Goal: Information Seeking & Learning: Find specific fact

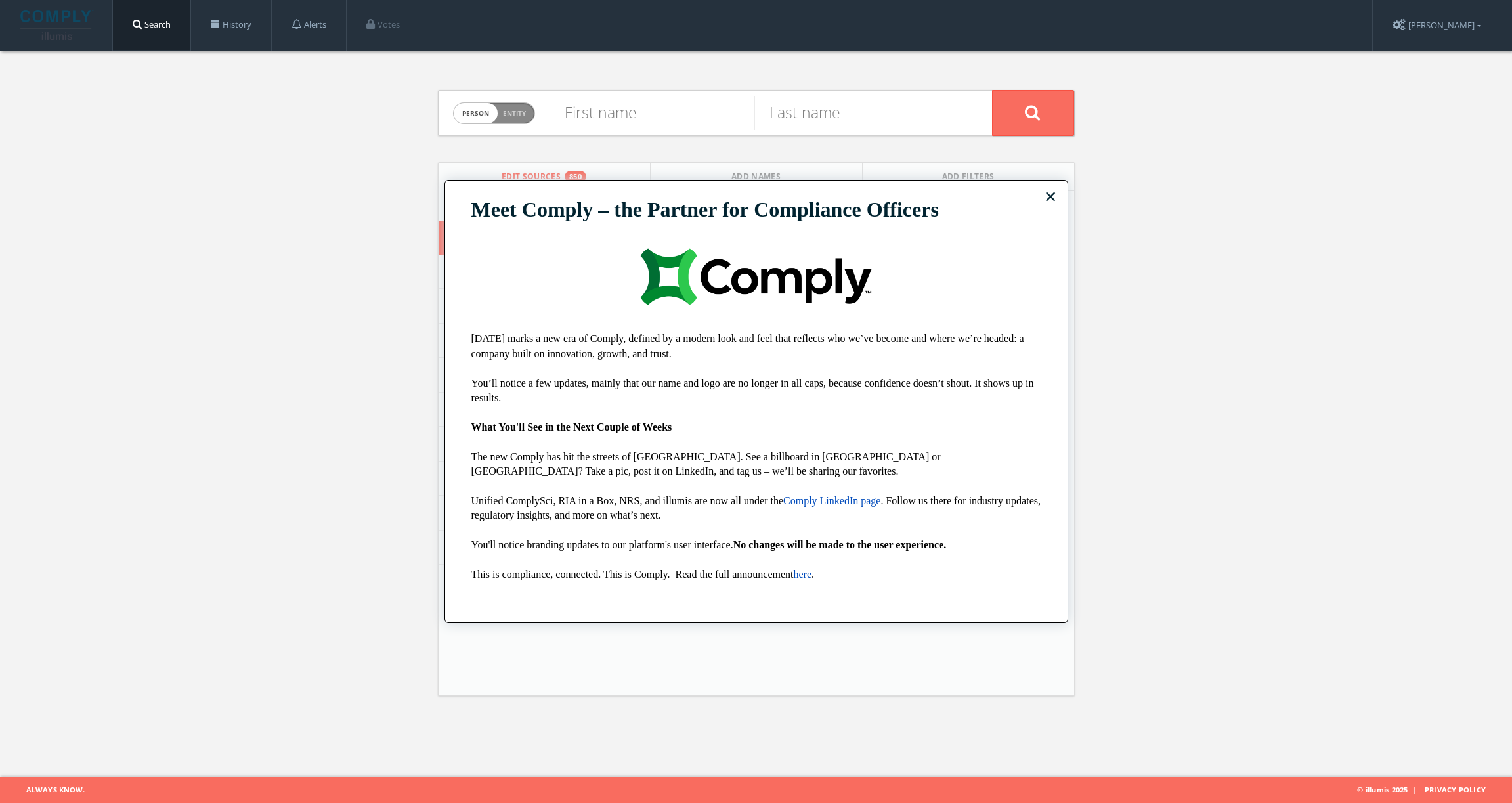
click at [1049, 199] on button "×" at bounding box center [1050, 196] width 12 height 21
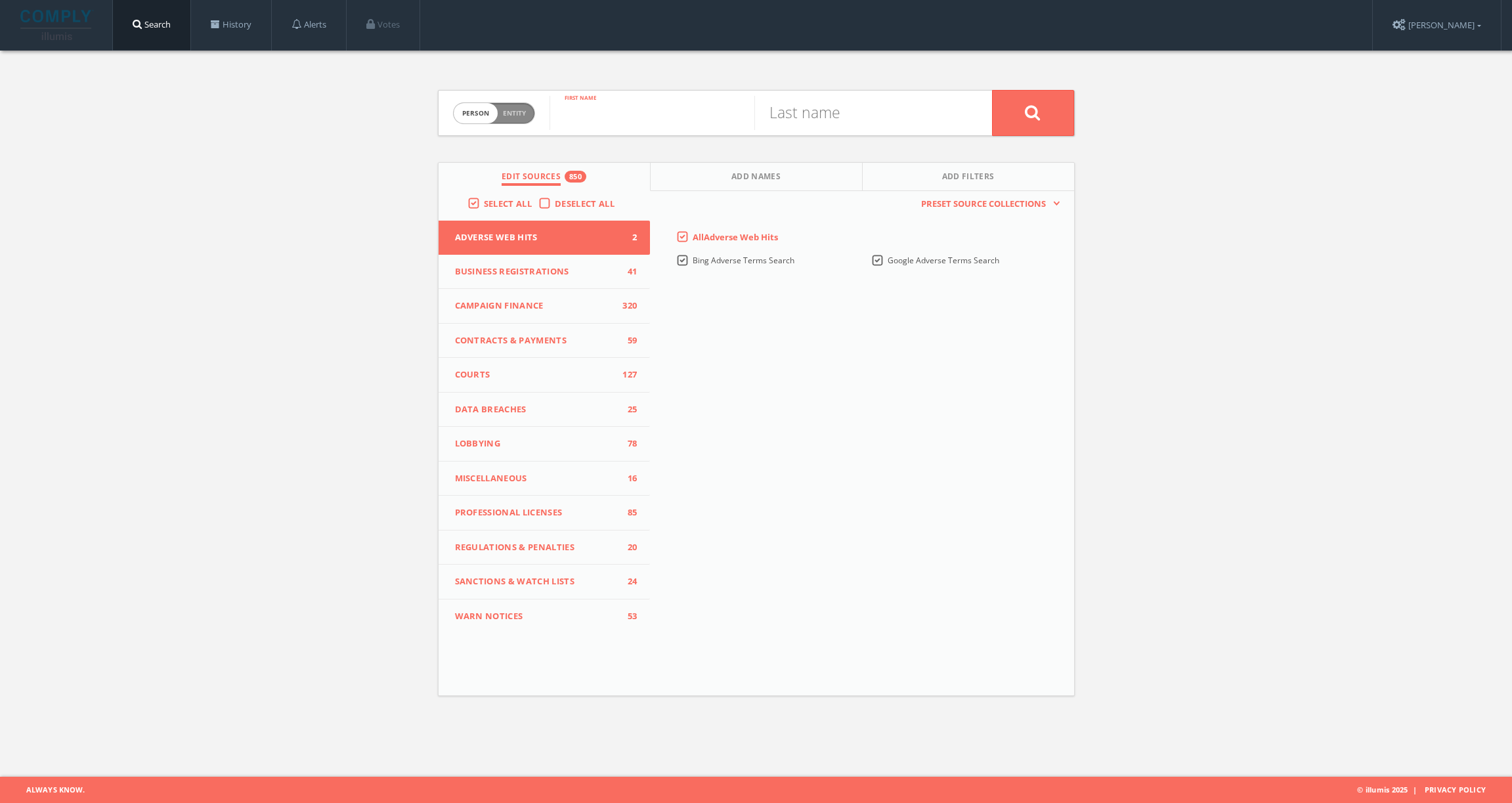
click at [610, 119] on input "text" at bounding box center [652, 113] width 205 height 34
type input "[PERSON_NAME]"
type input "Hach"
click at [1031, 113] on icon at bounding box center [1032, 113] width 16 height 16
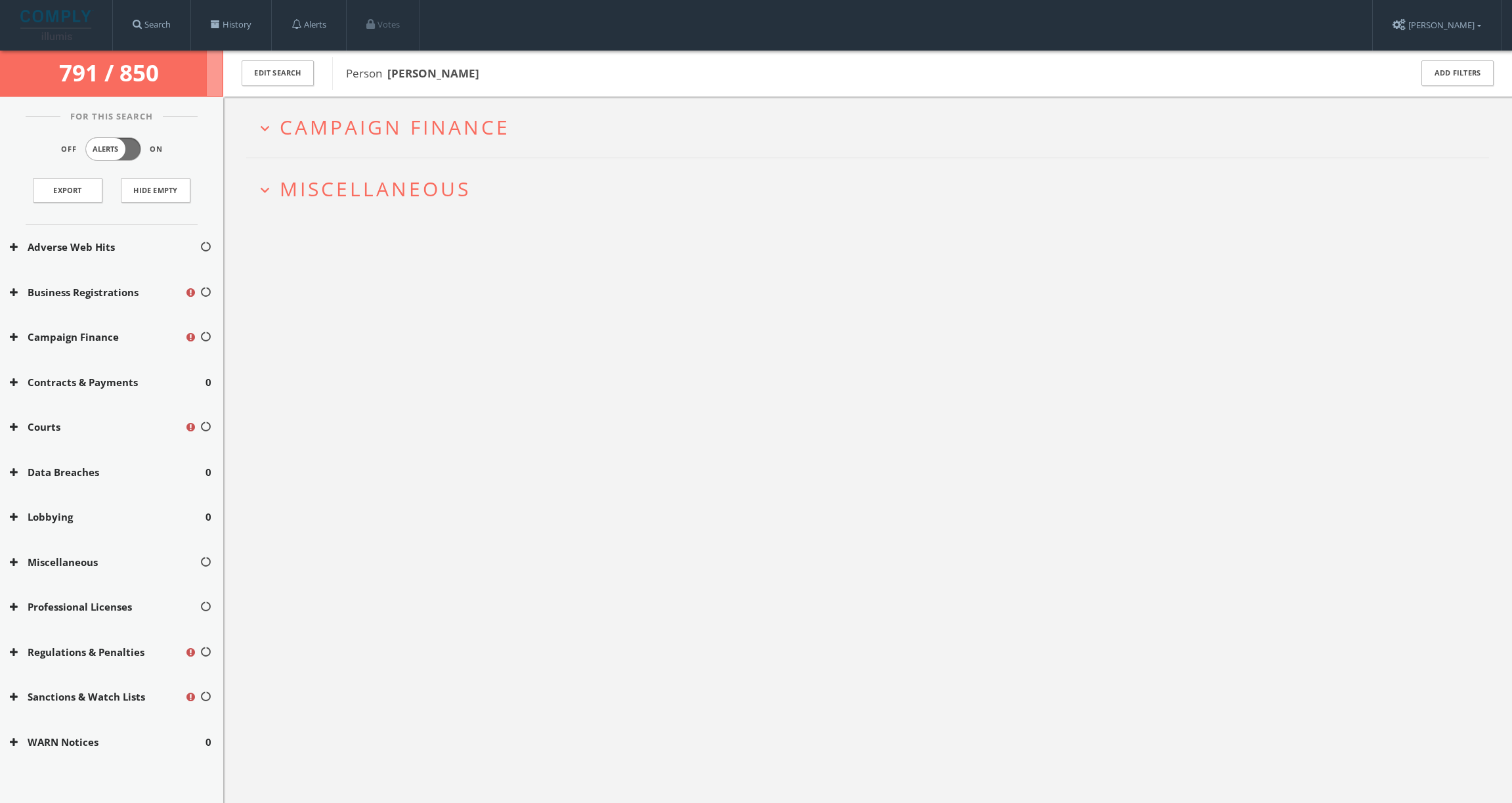
click at [477, 127] on span "Campaign Finance" at bounding box center [395, 127] width 231 height 27
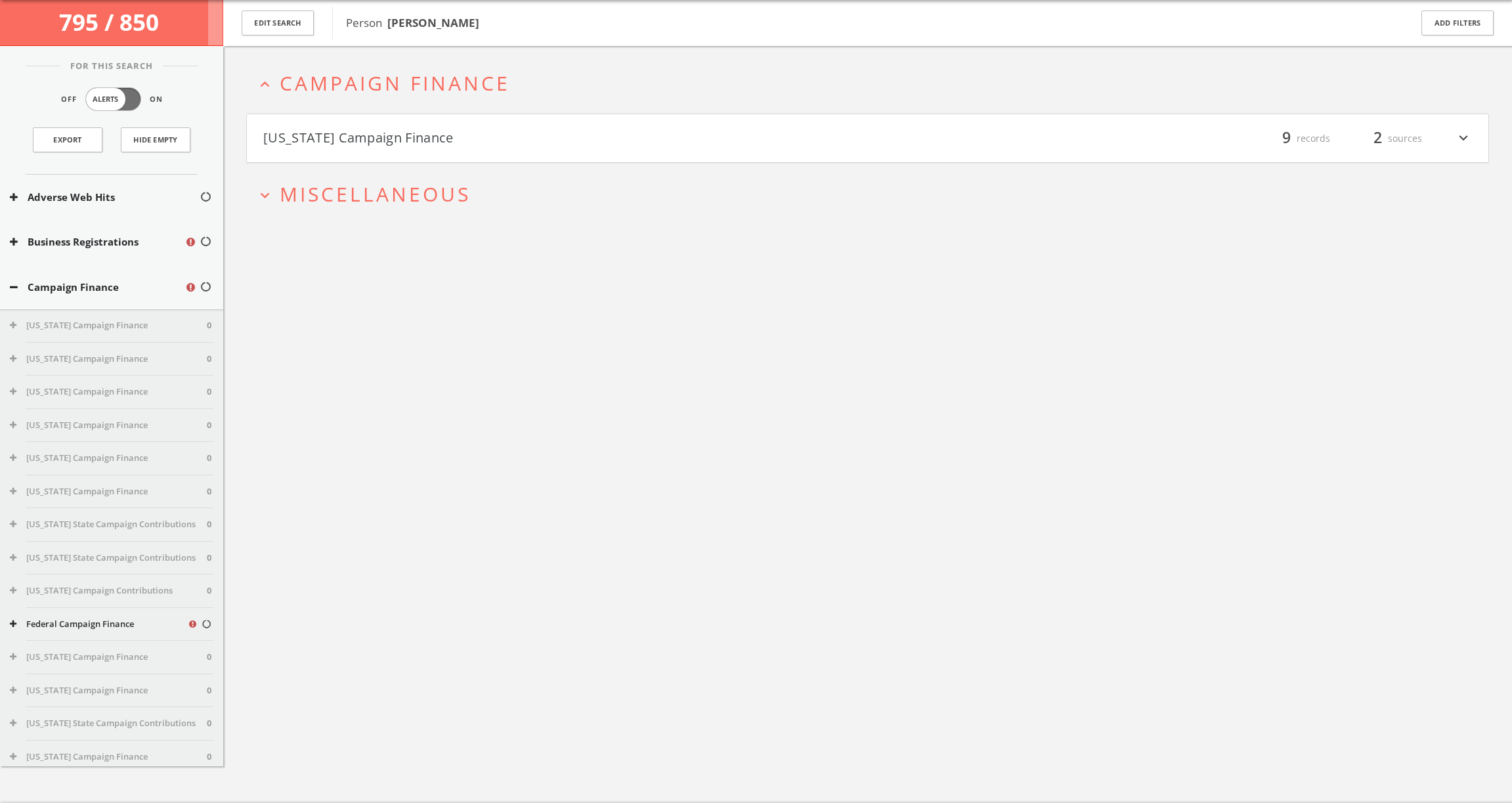
click at [437, 138] on button "[US_STATE] Campaign Finance" at bounding box center [565, 138] width 604 height 23
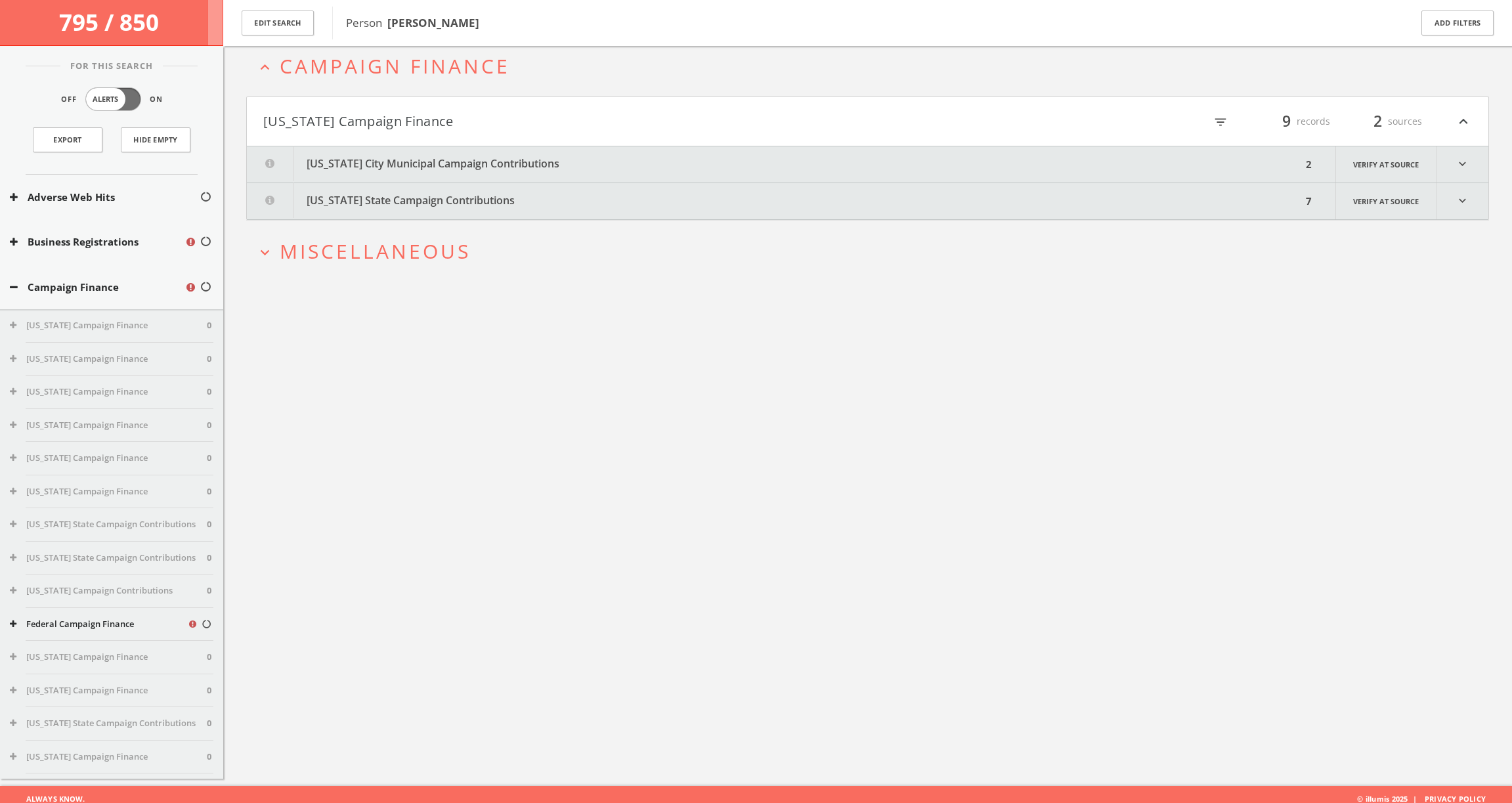
scroll to position [76, 0]
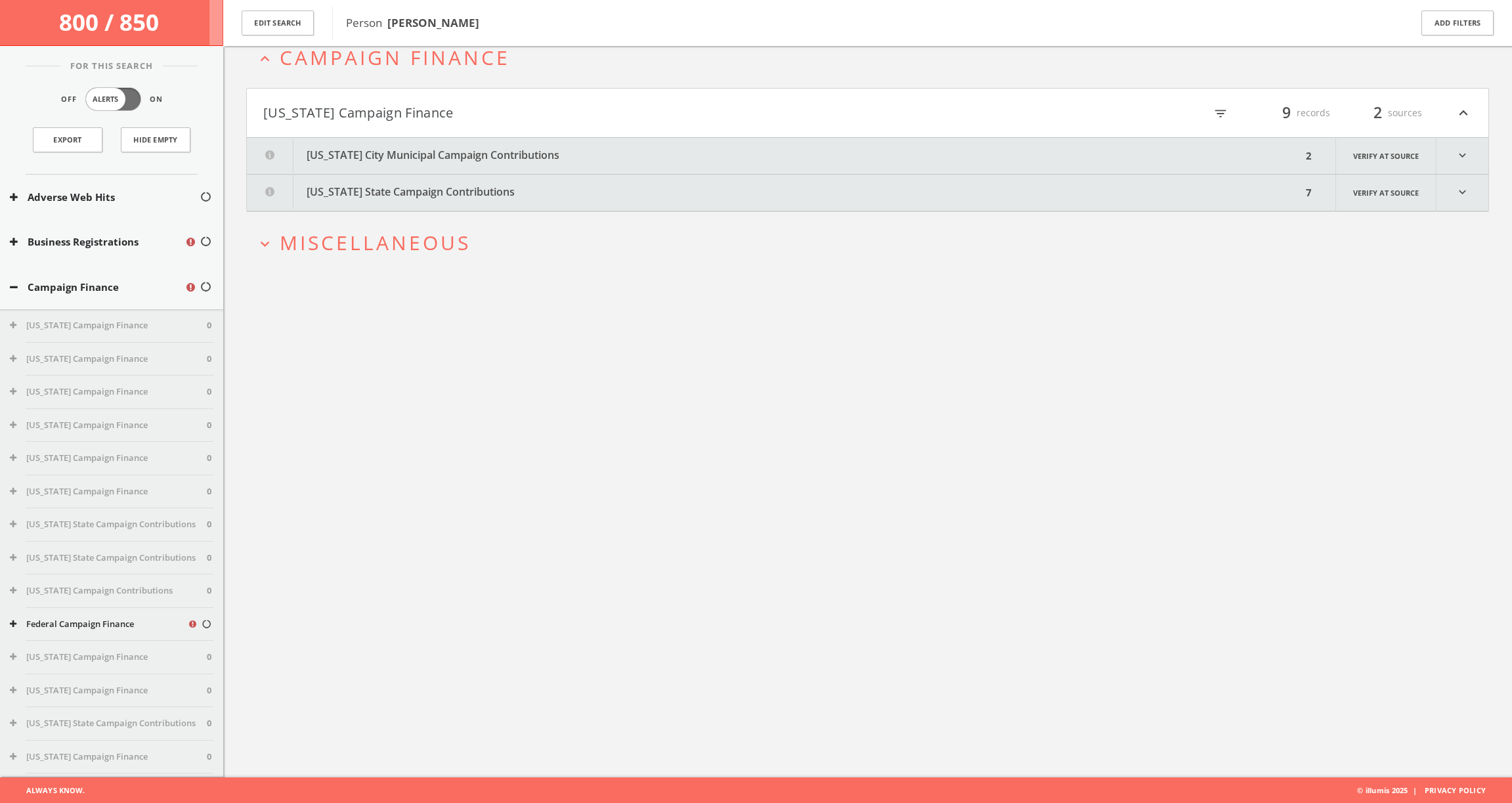
click at [449, 186] on button "[US_STATE] State Campaign Contributions" at bounding box center [774, 192] width 1055 height 36
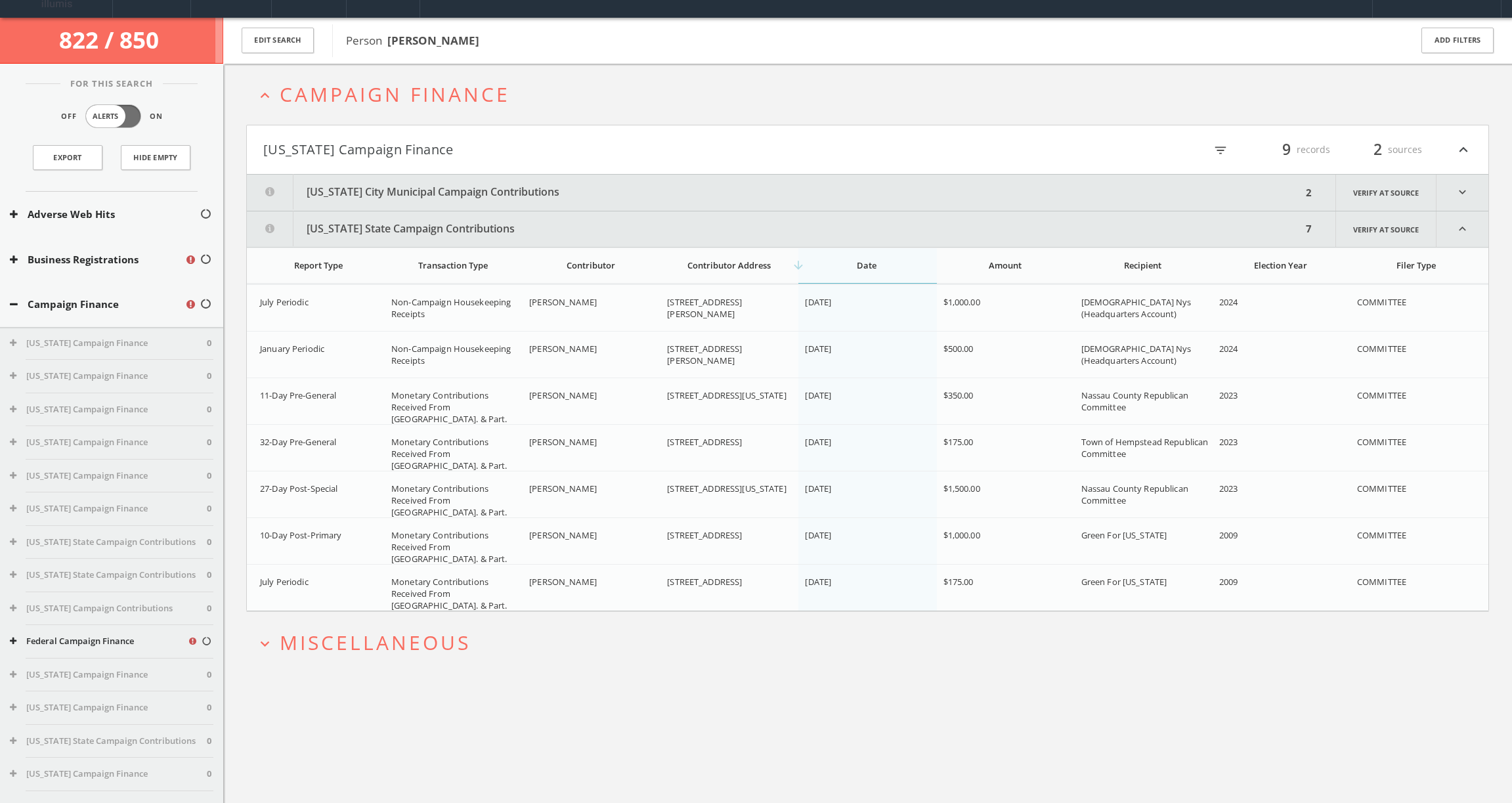
scroll to position [29, 0]
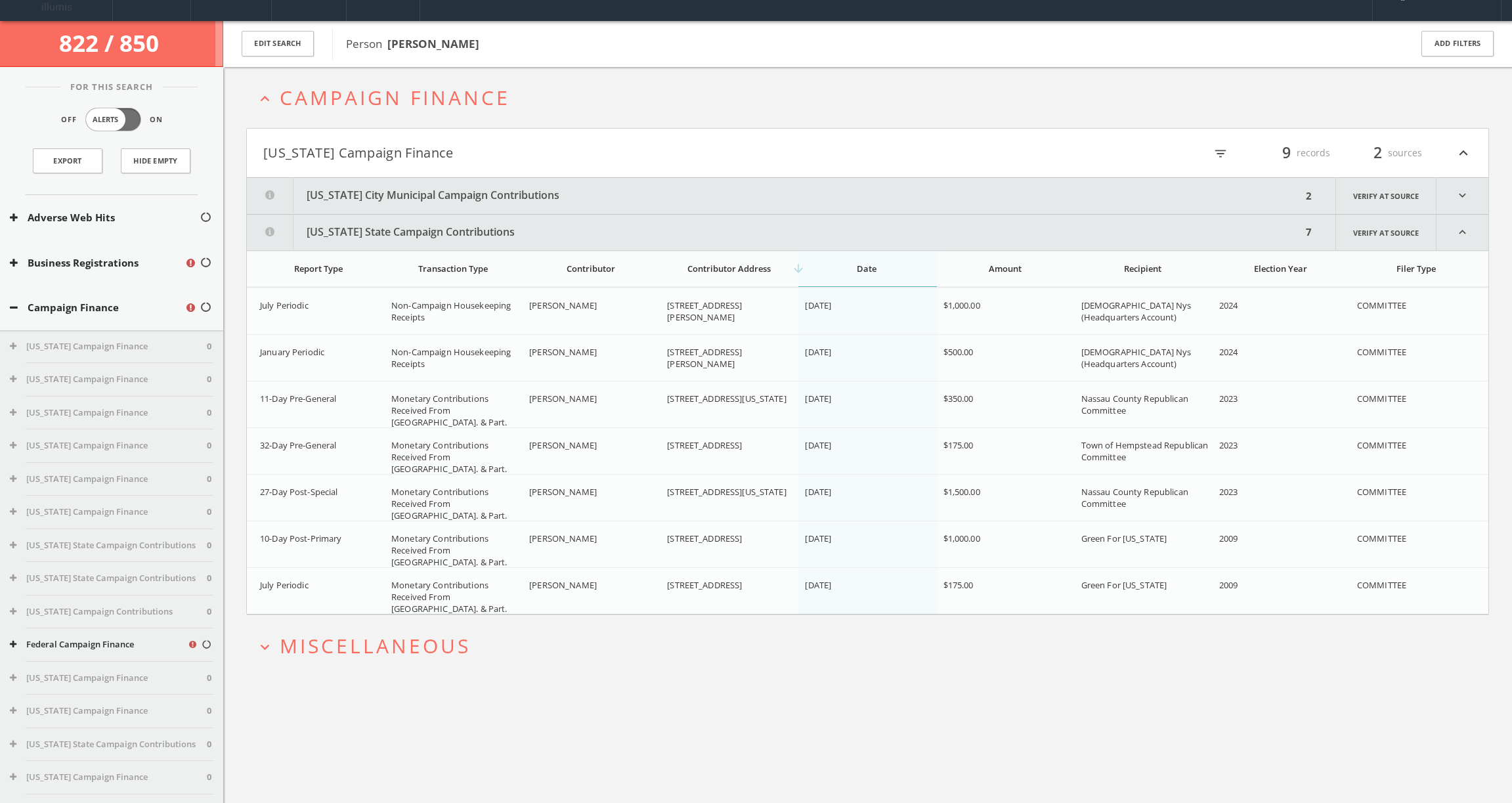
click at [473, 192] on button "[US_STATE] City Municipal Campaign Contributions" at bounding box center [774, 196] width 1055 height 36
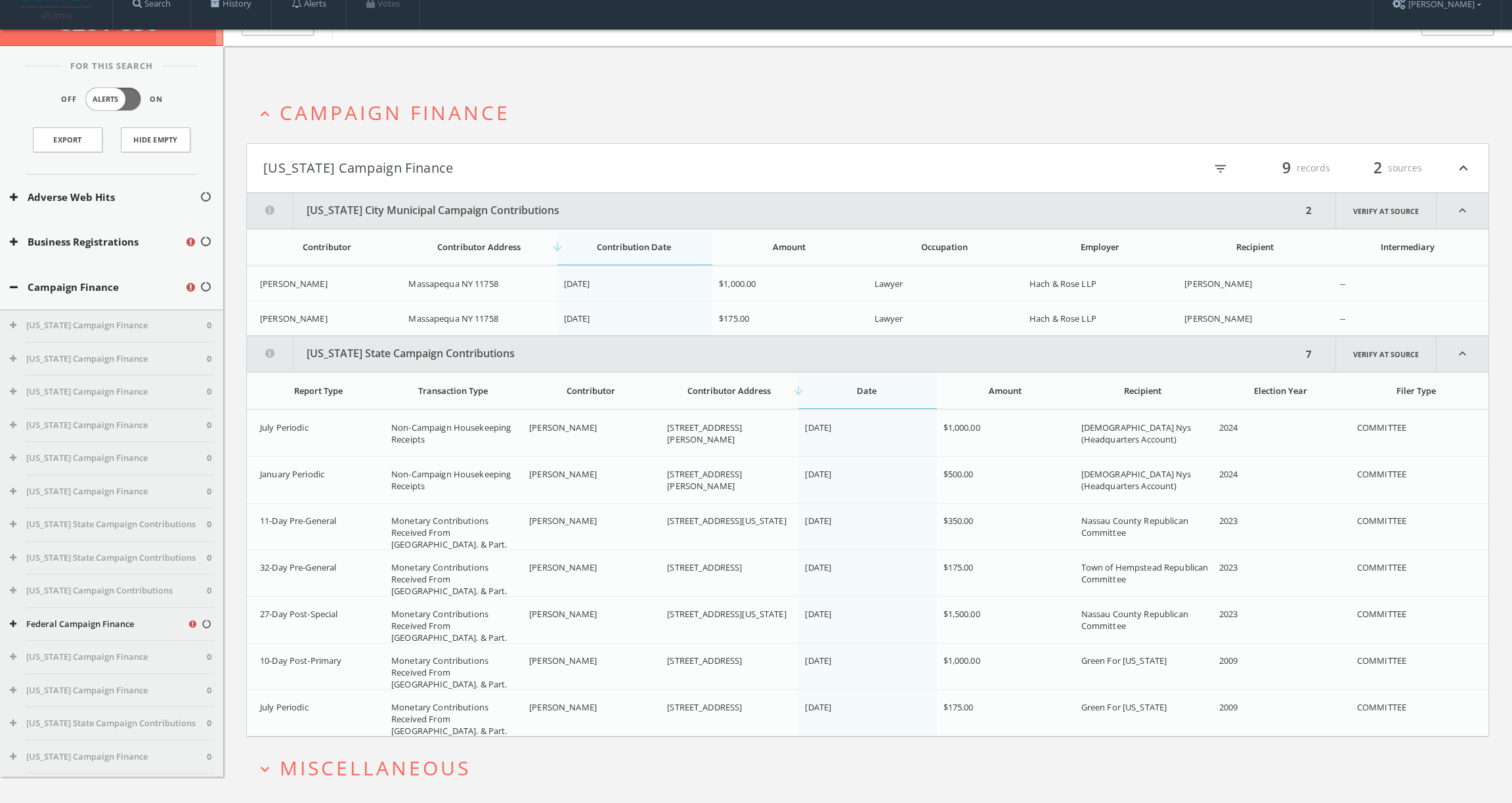
scroll to position [0, 0]
